Goal: Information Seeking & Learning: Learn about a topic

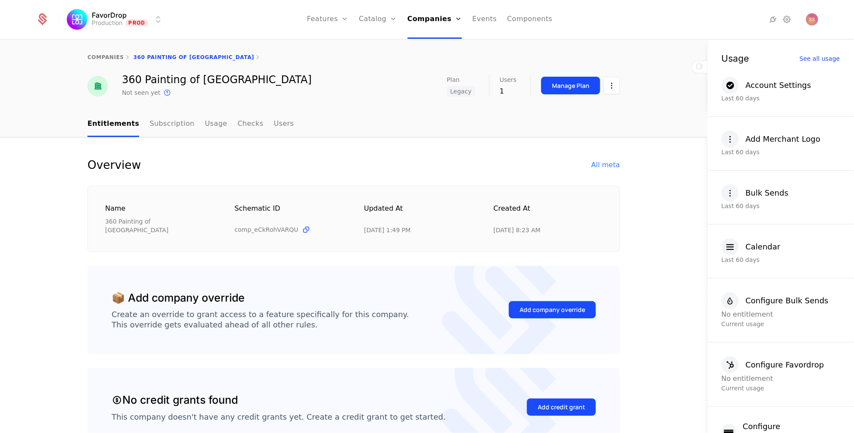
click at [451, 43] on link "Companies" at bounding box center [438, 42] width 40 height 7
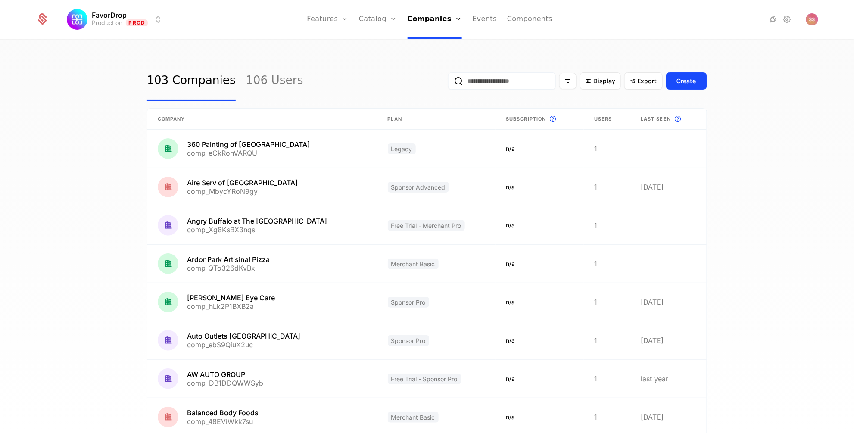
click at [385, 17] on link "Catalog" at bounding box center [378, 19] width 38 height 39
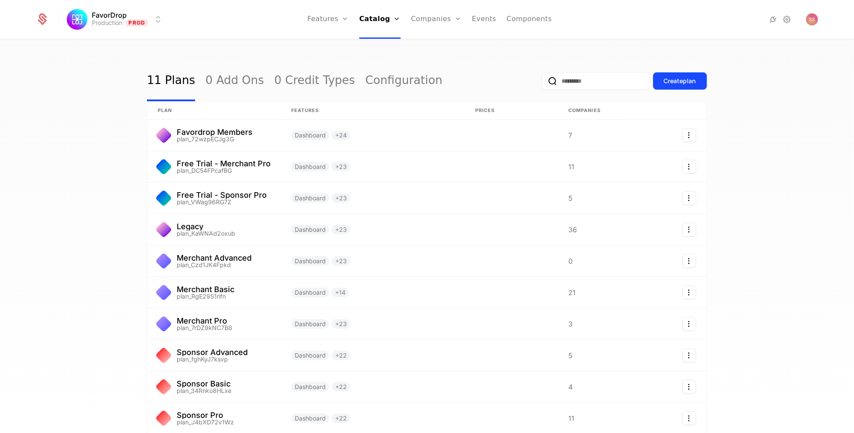
click at [383, 45] on link "Plans" at bounding box center [391, 42] width 44 height 7
click at [557, 84] on input "email" at bounding box center [596, 80] width 108 height 17
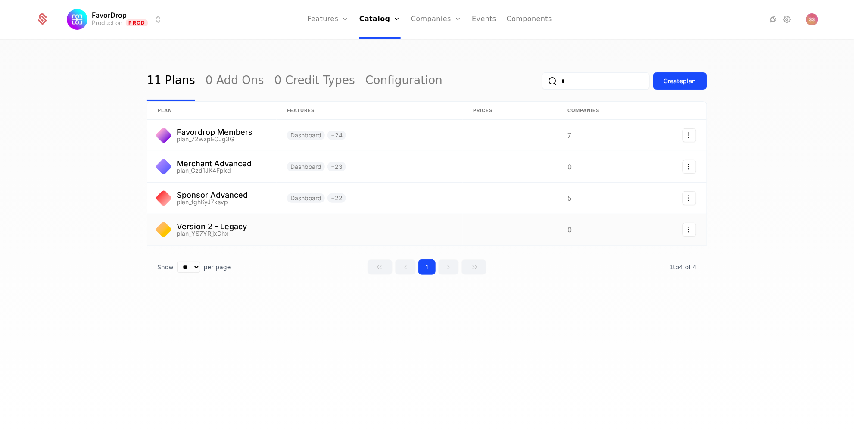
type input "*"
click at [239, 230] on link at bounding box center [211, 229] width 129 height 31
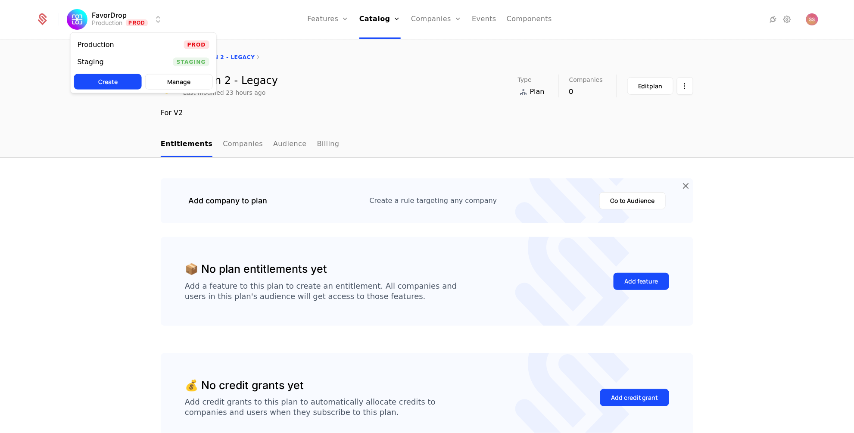
click at [115, 18] on html "FavorDrop Production Prod Features Features Flags Catalog Plans Add Ons Credits…" at bounding box center [427, 216] width 854 height 433
click at [173, 59] on div "Staging Staging" at bounding box center [144, 61] width 146 height 17
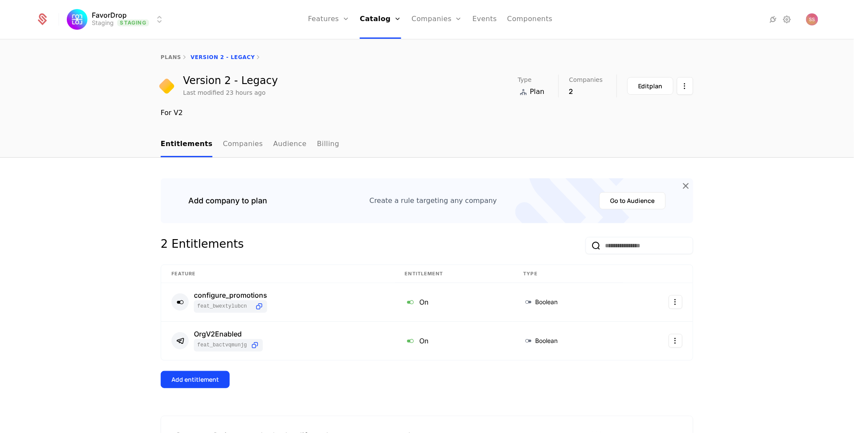
click at [338, 43] on link "Features" at bounding box center [338, 42] width 40 height 7
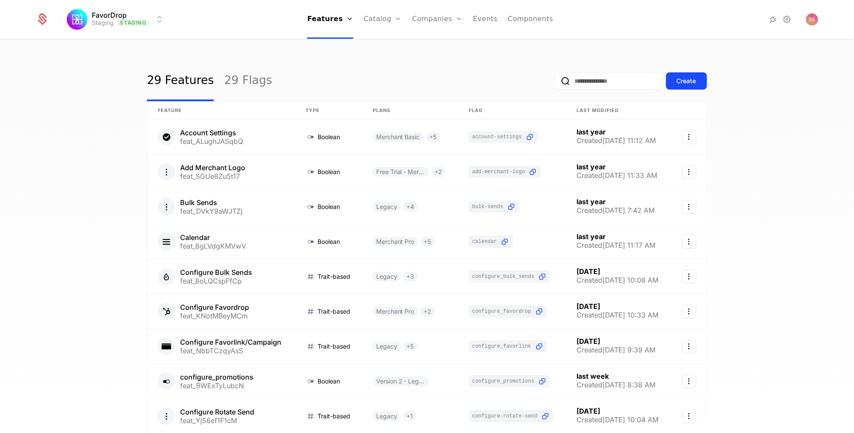
scroll to position [109, 0]
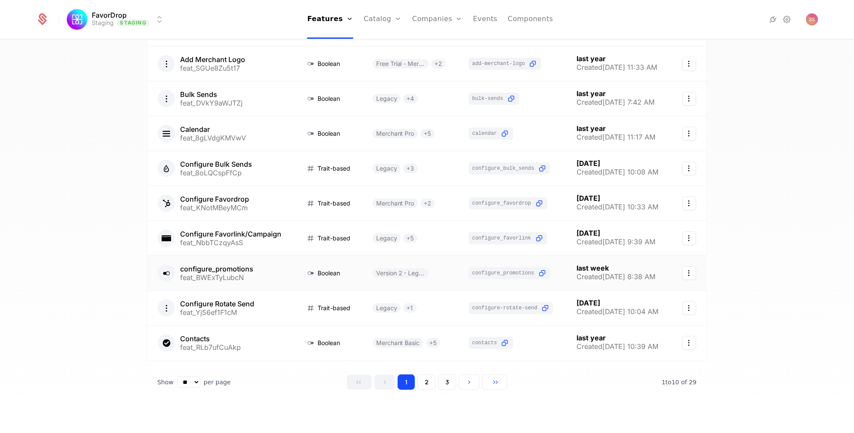
click at [237, 263] on link at bounding box center [221, 273] width 148 height 34
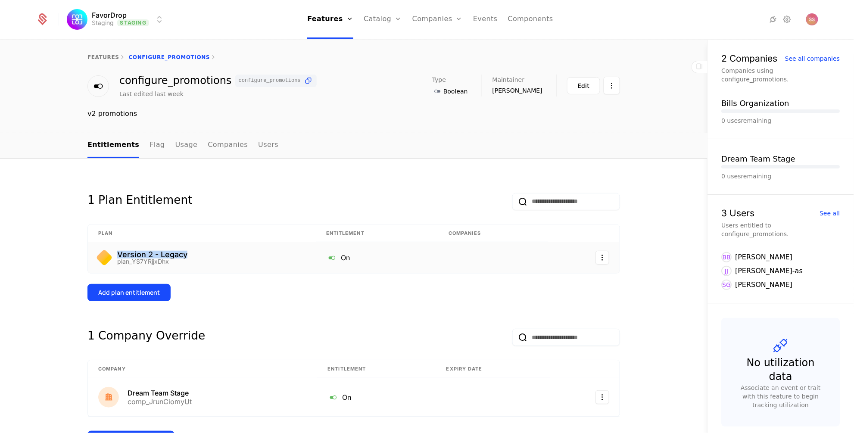
drag, startPoint x: 113, startPoint y: 252, endPoint x: 216, endPoint y: 255, distance: 103.4
click at [216, 255] on div "Version 2 - Legacy plan_YS7YRjjxDhx" at bounding box center [201, 258] width 207 height 14
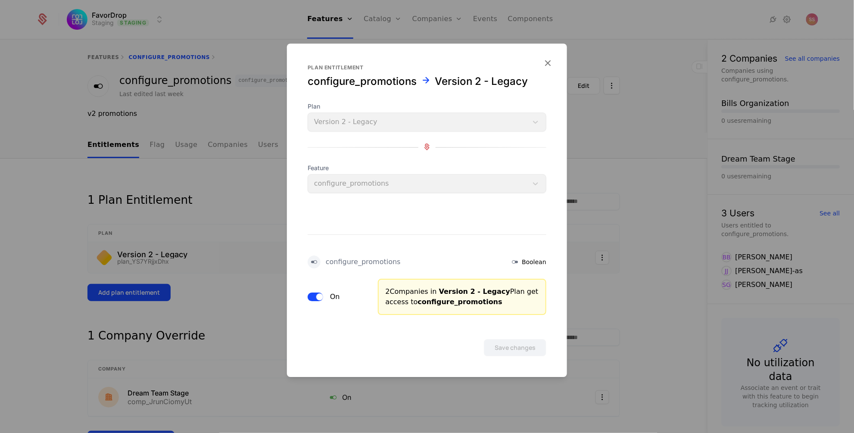
click at [546, 60] on icon "button" at bounding box center [547, 62] width 11 height 11
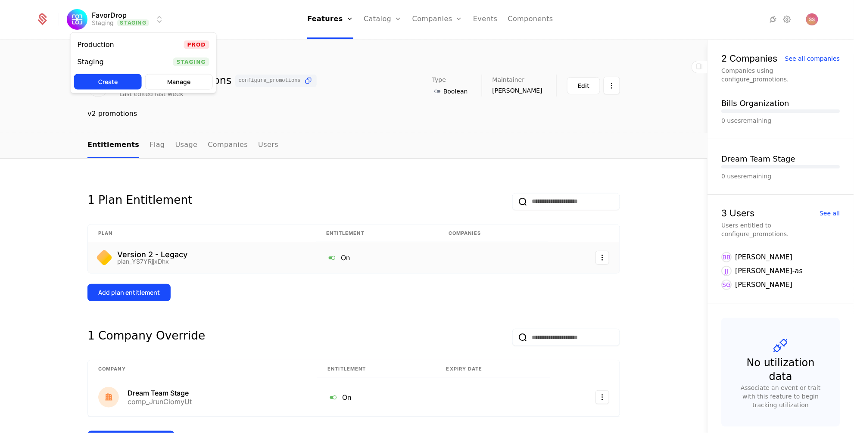
click at [161, 20] on html "FavorDrop Staging Staging Features Features Flags Catalog Plans Add Ons Credits…" at bounding box center [427, 216] width 854 height 433
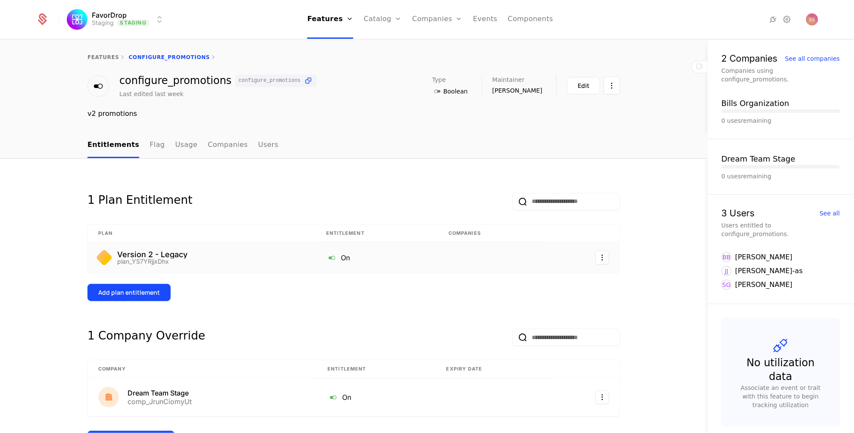
click at [39, 71] on html "FavorDrop Staging Staging Features Features Flags Catalog Plans Add Ons Credits…" at bounding box center [427, 216] width 854 height 433
click at [388, 45] on link "Plans" at bounding box center [396, 42] width 44 height 7
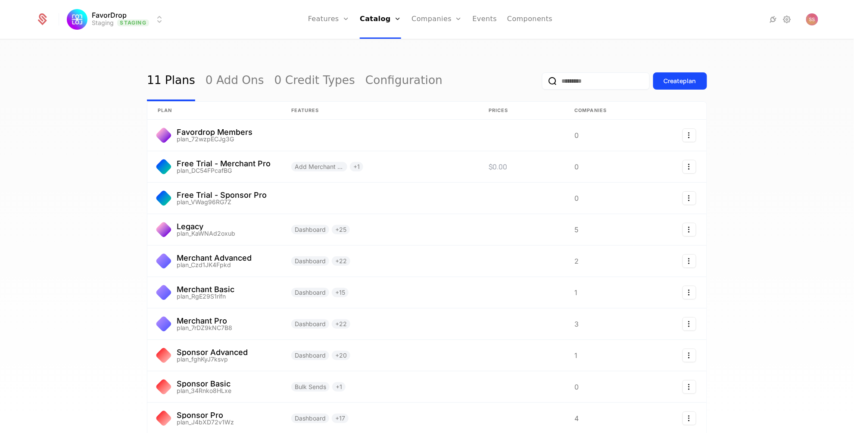
scroll to position [78, 0]
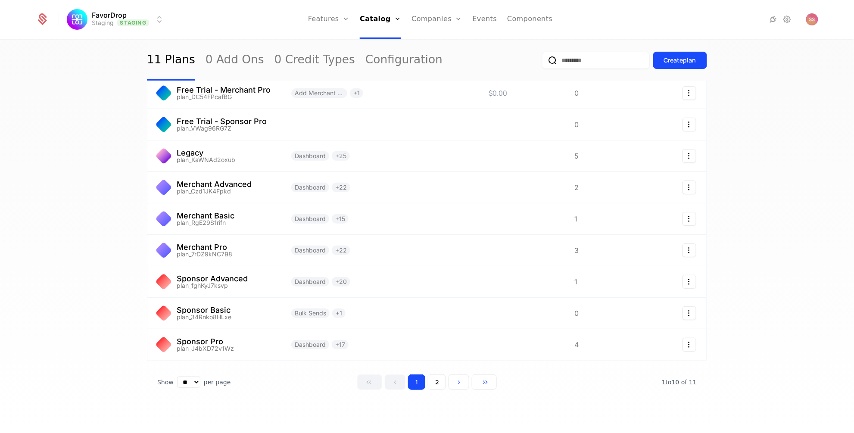
click at [429, 379] on button "2" at bounding box center [437, 382] width 18 height 16
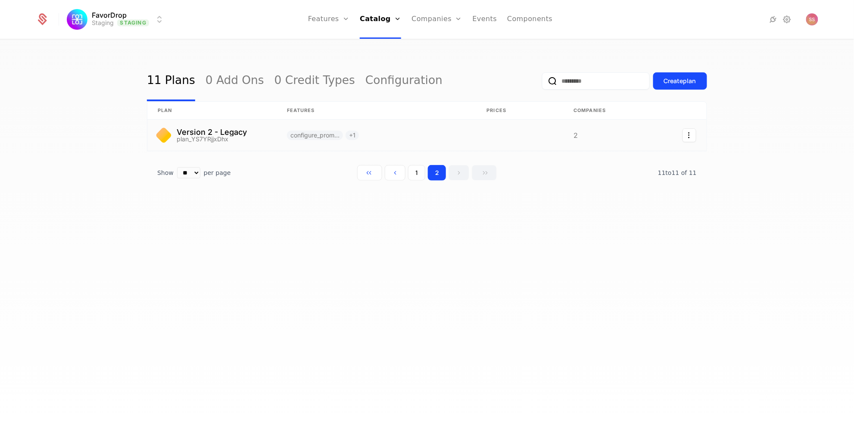
click at [249, 134] on link at bounding box center [211, 135] width 129 height 31
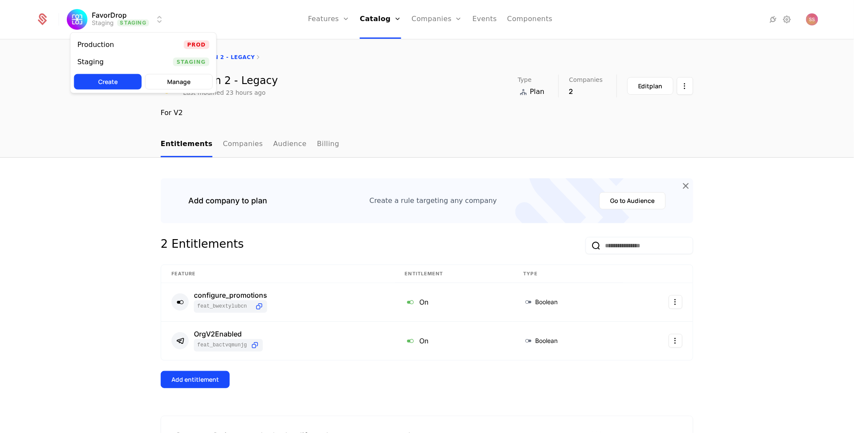
click at [147, 14] on html "FavorDrop Staging Staging Features Features Flags Catalog Plans Add Ons Credits…" at bounding box center [427, 216] width 854 height 433
click at [149, 42] on div "Production Prod" at bounding box center [144, 44] width 146 height 17
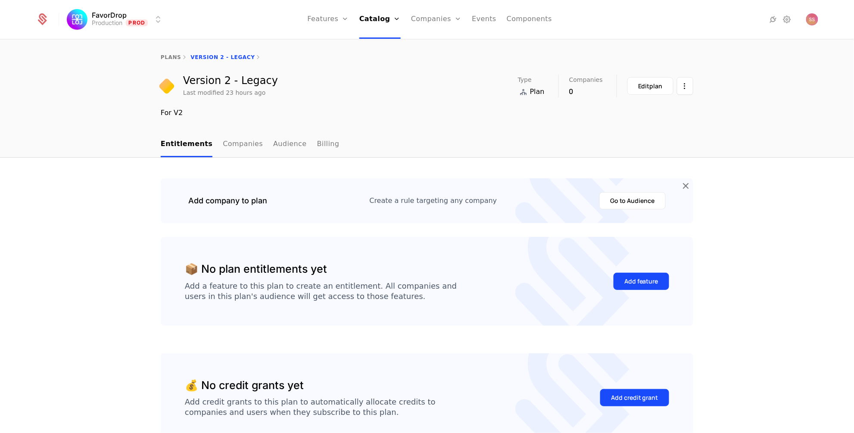
click at [147, 13] on html "FavorDrop Production Prod Features Features Flags Catalog Plans Add Ons Credits…" at bounding box center [427, 216] width 854 height 433
click at [162, 66] on div "Staging Staging" at bounding box center [144, 61] width 146 height 17
